Goal: Task Accomplishment & Management: Use online tool/utility

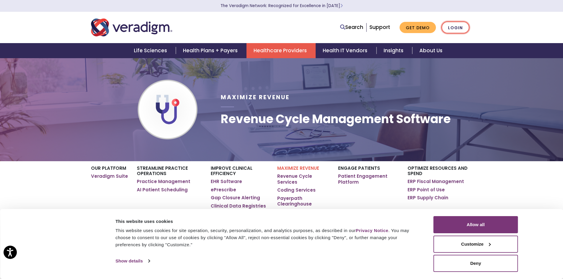
click at [461, 28] on link "Login" at bounding box center [455, 28] width 28 height 12
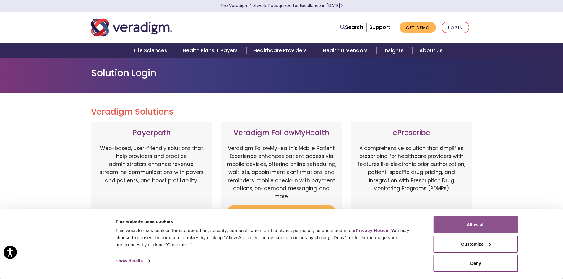
click at [484, 223] on button "Allow all" at bounding box center [475, 224] width 84 height 17
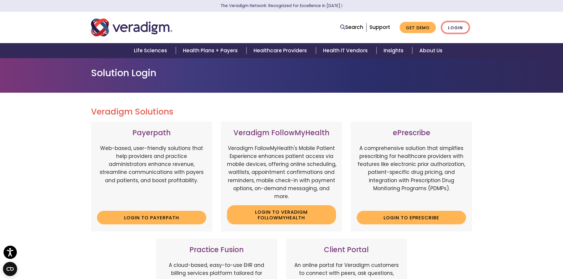
click at [455, 27] on link "Login" at bounding box center [455, 28] width 28 height 12
click at [152, 216] on link "Login to Payerpath" at bounding box center [151, 218] width 109 height 14
